Goal: Information Seeking & Learning: Find contact information

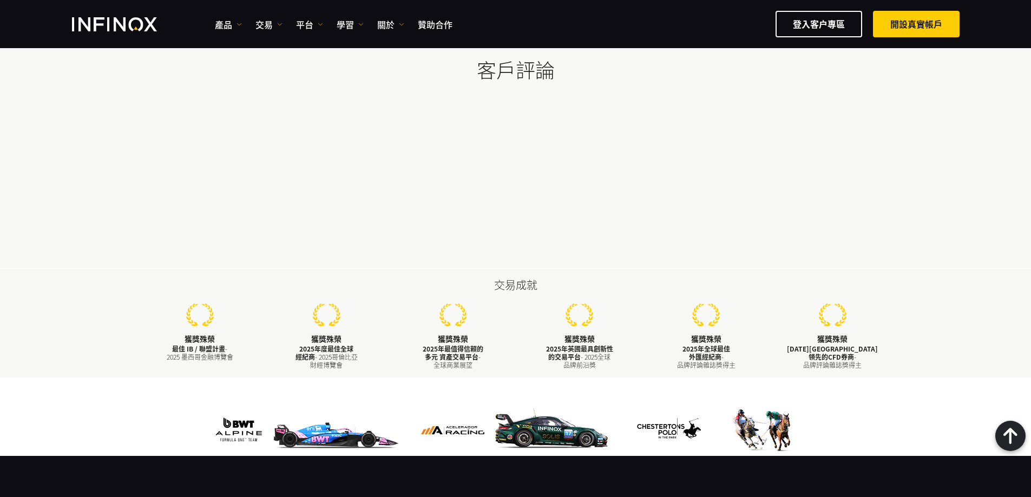
scroll to position [3148, 0]
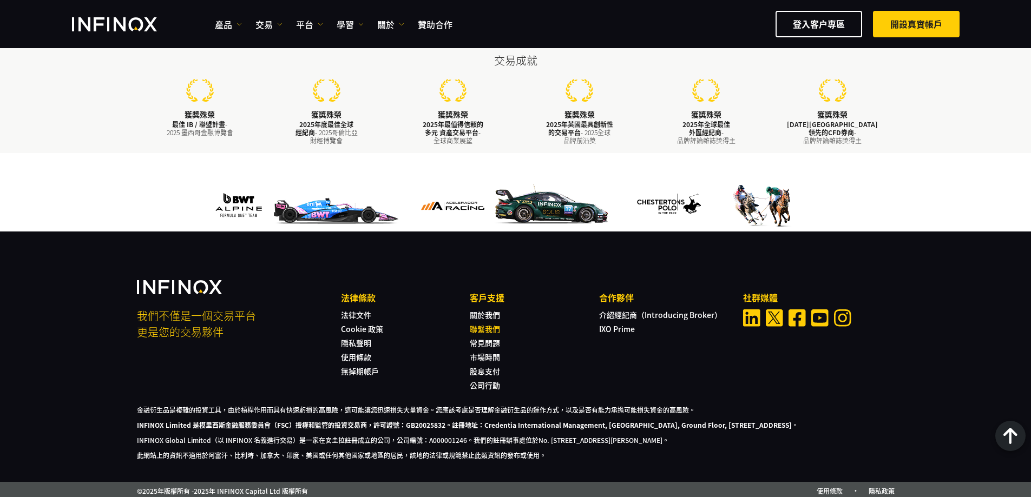
click at [482, 324] on link "聯繫我們" at bounding box center [485, 329] width 30 height 11
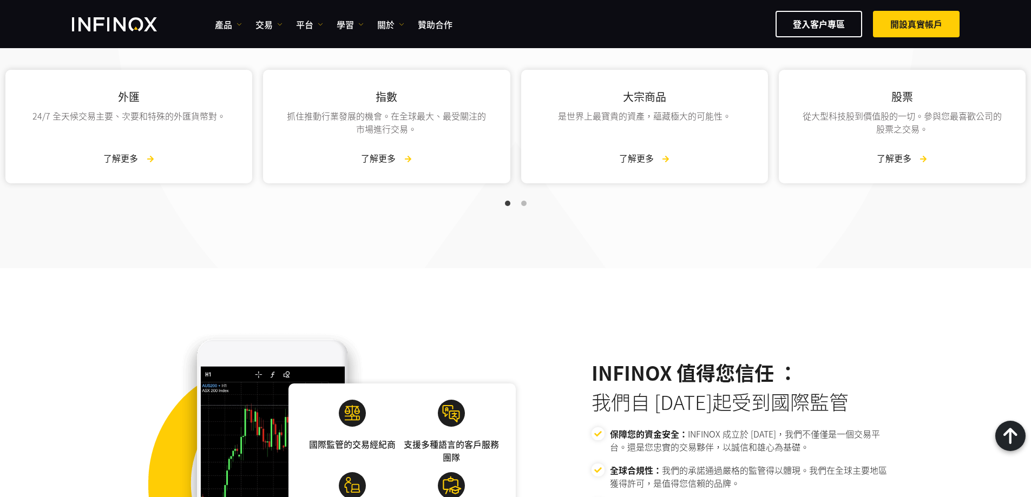
scroll to position [1307, 0]
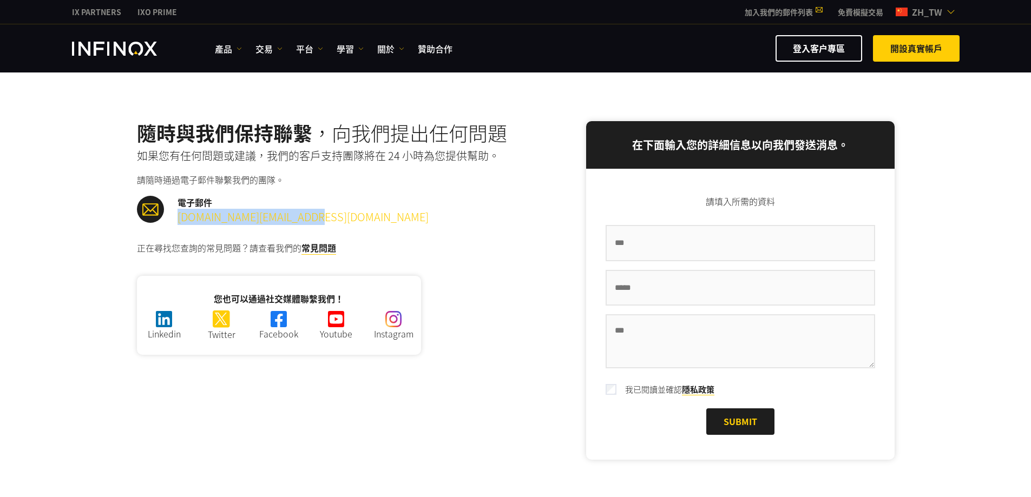
drag, startPoint x: 362, startPoint y: 218, endPoint x: 180, endPoint y: 221, distance: 181.9
click at [180, 221] on div "電子郵件 [DOMAIN_NAME][EMAIL_ADDRESS][DOMAIN_NAME]" at bounding box center [326, 210] width 379 height 29
copy link "[DOMAIN_NAME][EMAIL_ADDRESS][DOMAIN_NAME]"
